Goal: Transaction & Acquisition: Purchase product/service

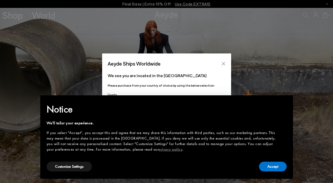
click at [224, 64] on icon "Close" at bounding box center [223, 64] width 4 height 4
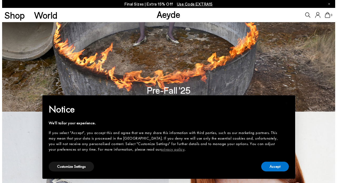
scroll to position [74, 0]
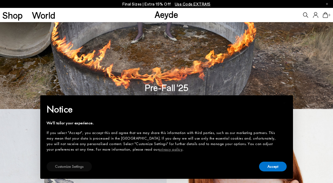
click at [83, 168] on button "Customize Settings" at bounding box center [69, 166] width 45 height 10
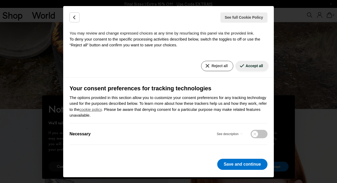
scroll to position [38, 0]
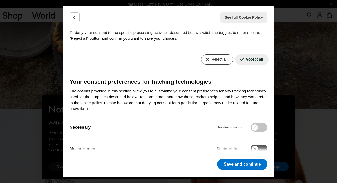
click at [211, 59] on button "Reject all" at bounding box center [217, 59] width 32 height 10
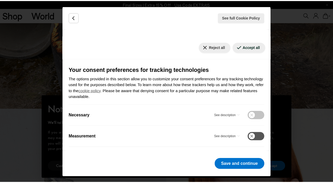
scroll to position [50, 0]
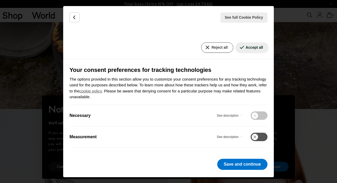
click at [213, 48] on button "Reject all" at bounding box center [217, 47] width 32 height 10
click at [224, 163] on button "Save and continue" at bounding box center [242, 164] width 50 height 11
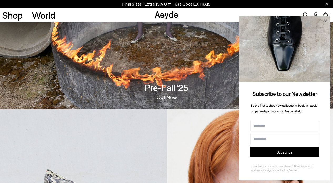
click at [167, 98] on link "Out Now" at bounding box center [166, 96] width 21 height 5
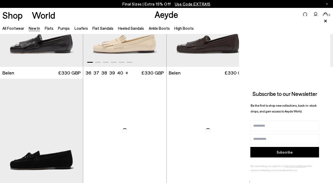
scroll to position [72, 0]
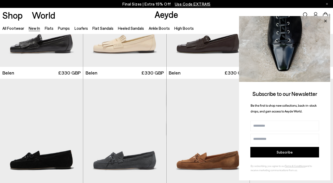
click at [326, 20] on icon at bounding box center [325, 21] width 7 height 7
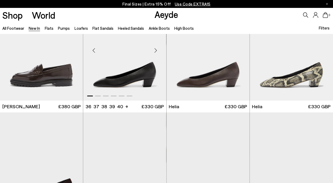
scroll to position [460, 0]
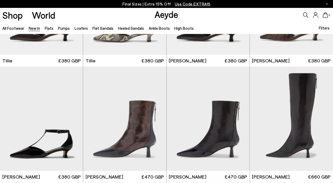
scroll to position [1016, 0]
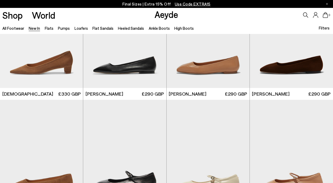
scroll to position [2025, 0]
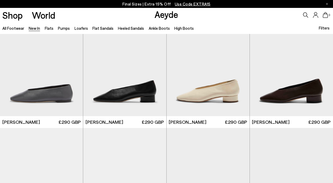
scroll to position [2576, 0]
click at [189, 103] on img "1 / 6" at bounding box center [207, 64] width 83 height 104
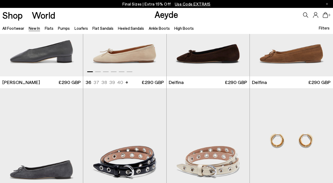
scroll to position [2734, 0]
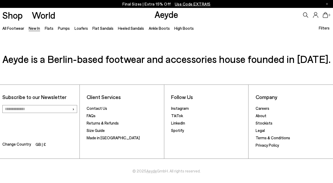
scroll to position [3499, 0]
